Goal: Information Seeking & Learning: Find specific fact

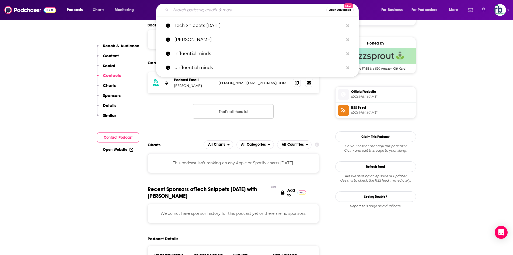
click at [197, 11] on input "Search podcasts, credits, & more..." at bounding box center [248, 10] width 155 height 9
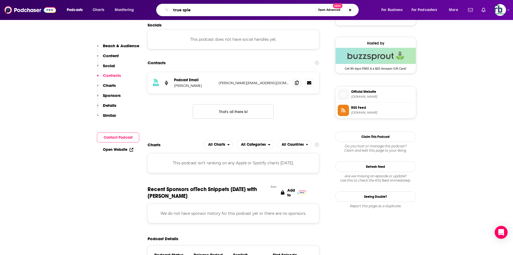
type input "true spies"
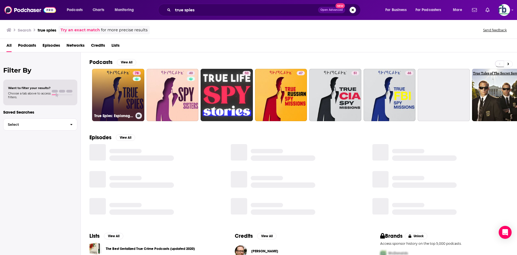
click at [114, 94] on link "78 True Spies: Espionage | Investigation | Crime | Murder | Detective | Politics" at bounding box center [118, 95] width 52 height 52
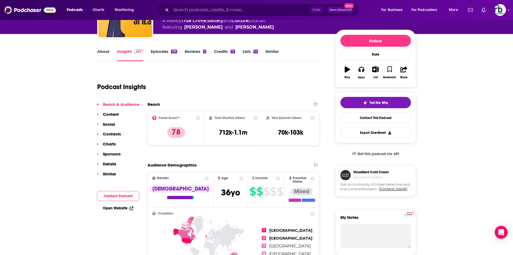
scroll to position [81, 0]
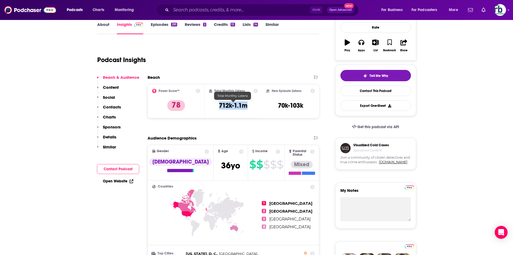
drag, startPoint x: 218, startPoint y: 103, endPoint x: 247, endPoint y: 107, distance: 29.6
click at [251, 107] on div "Total Monthly Listens 712k-1.1m" at bounding box center [233, 101] width 49 height 25
copy h3 "712k-1.1m"
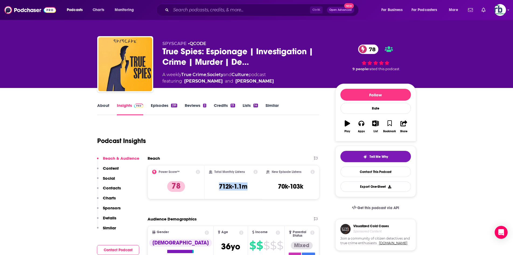
scroll to position [108, 0]
